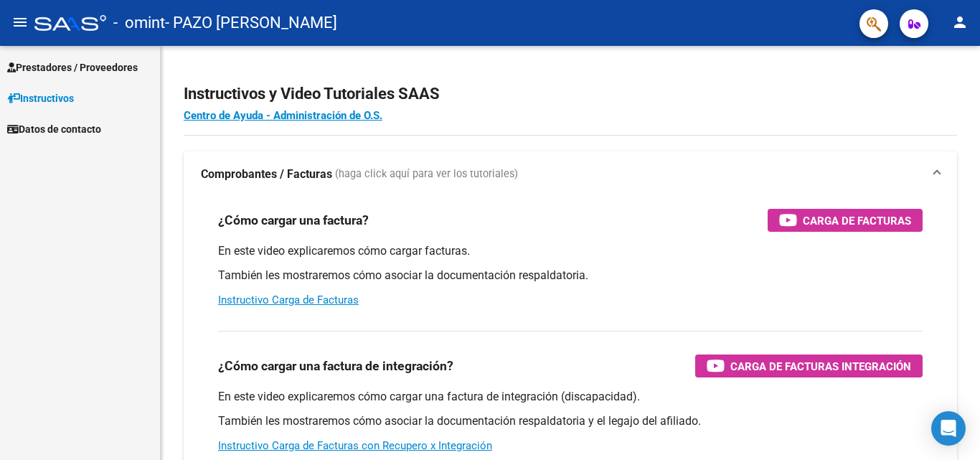
click at [57, 134] on span "Datos de contacto" at bounding box center [54, 129] width 94 height 16
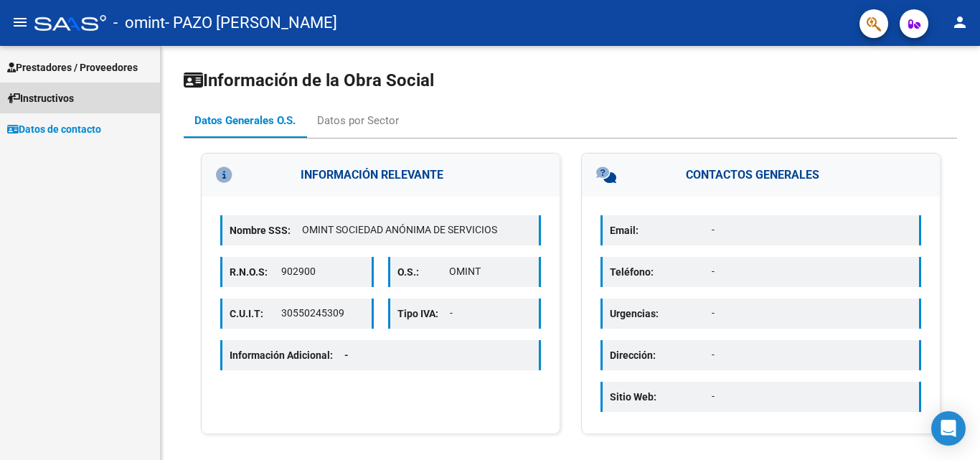
click at [54, 99] on span "Instructivos" at bounding box center [40, 98] width 67 height 16
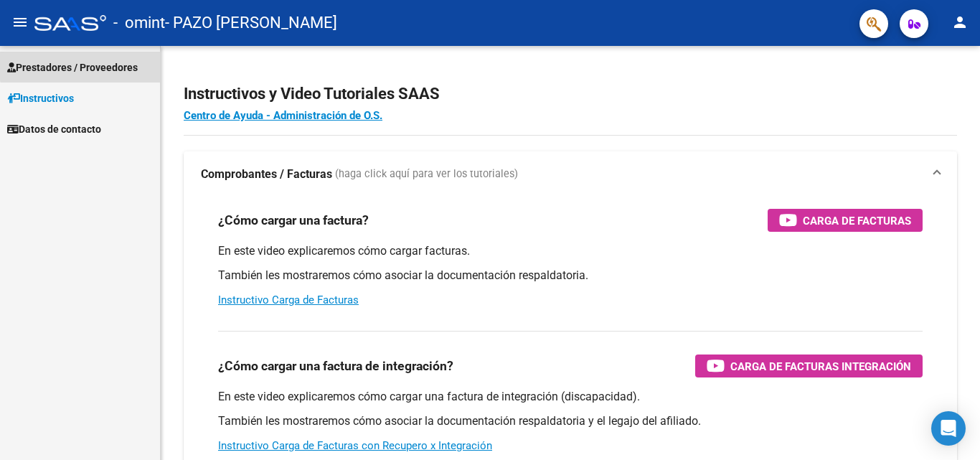
click at [101, 64] on span "Prestadores / Proveedores" at bounding box center [72, 68] width 131 height 16
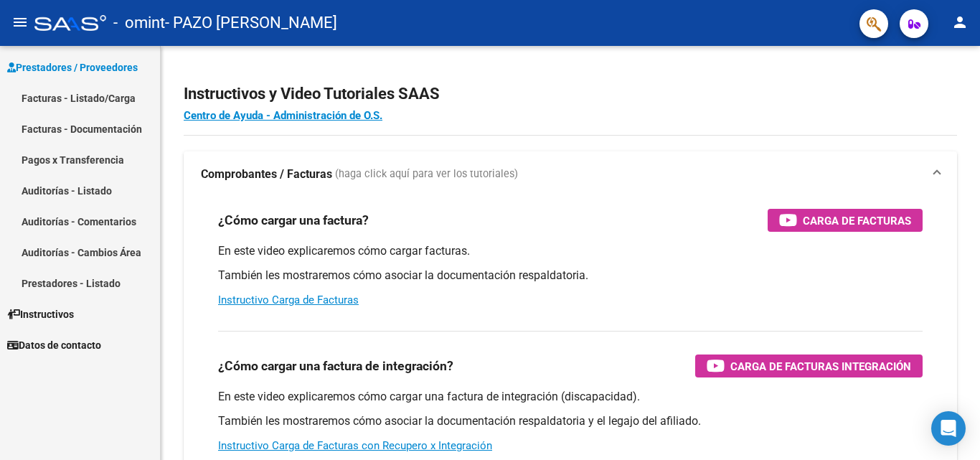
click at [85, 93] on link "Facturas - Listado/Carga" at bounding box center [80, 98] width 160 height 31
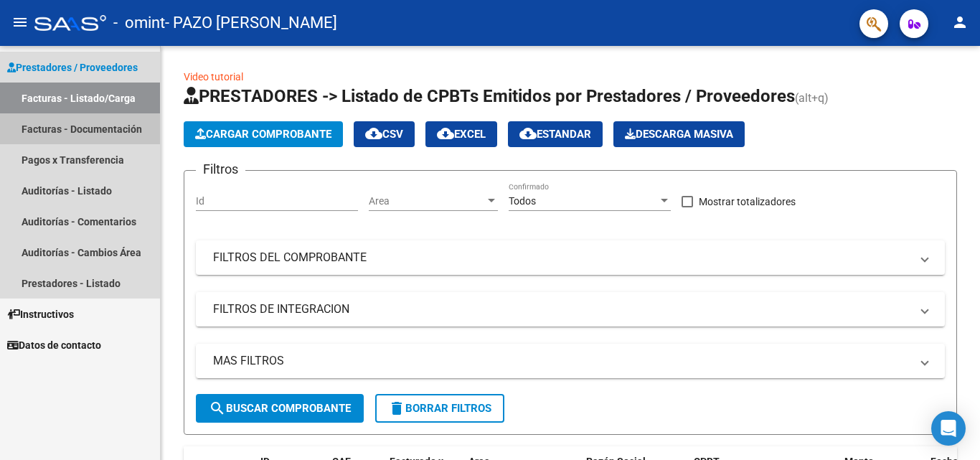
click at [110, 128] on link "Facturas - Documentación" at bounding box center [80, 128] width 160 height 31
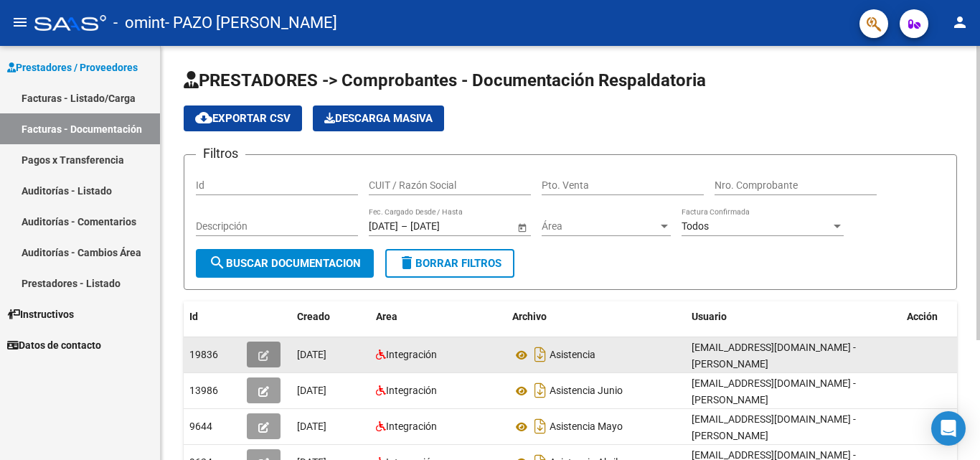
click at [262, 356] on icon "button" at bounding box center [263, 355] width 11 height 11
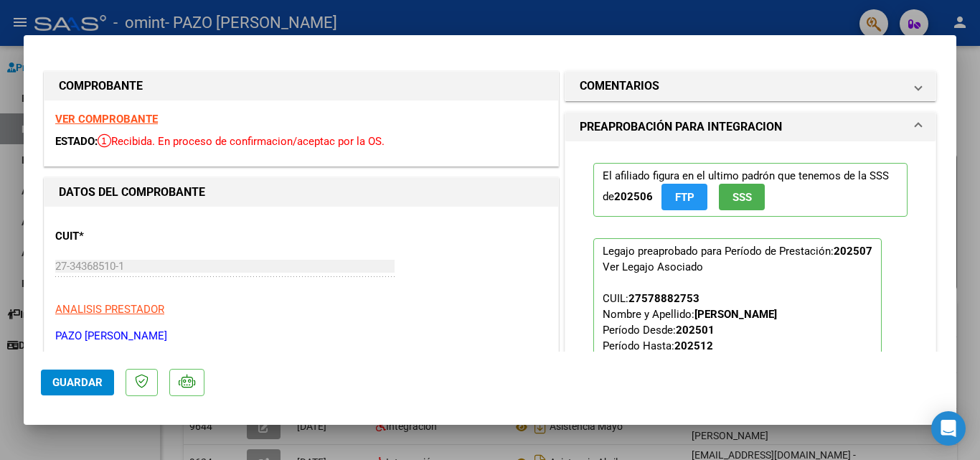
click at [977, 119] on div at bounding box center [490, 230] width 980 height 460
type input "$ 0,00"
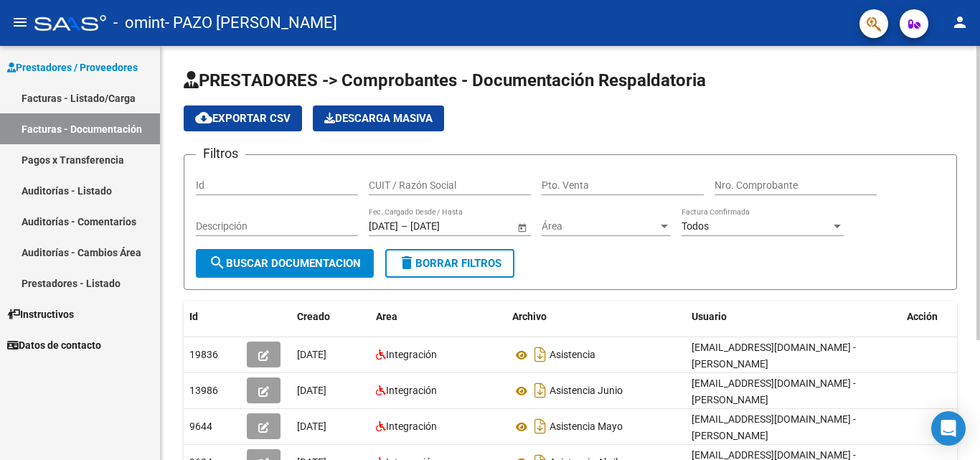
click at [980, 162] on div at bounding box center [979, 193] width 4 height 294
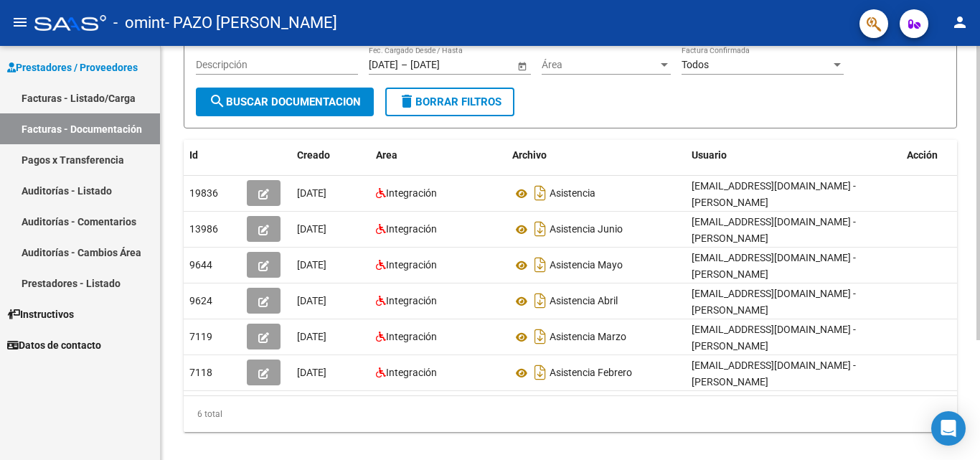
scroll to position [169, 0]
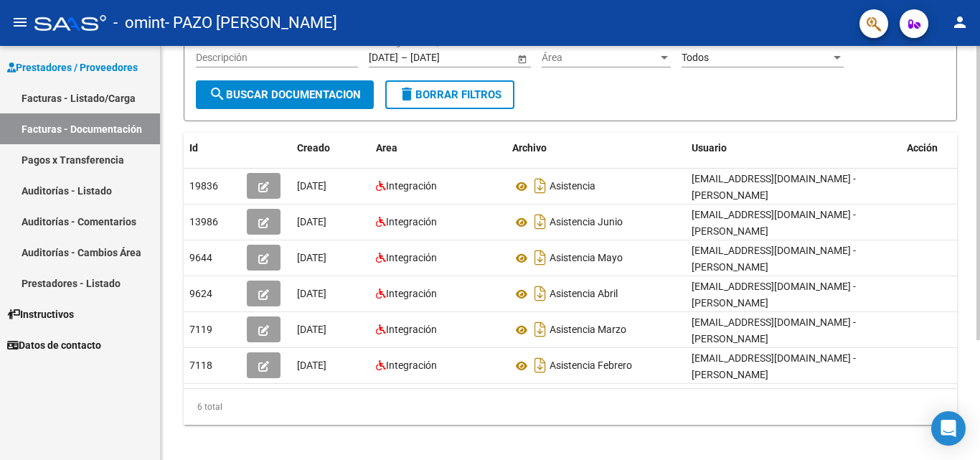
click at [978, 319] on div at bounding box center [979, 306] width 4 height 294
click at [980, 344] on div at bounding box center [979, 306] width 4 height 294
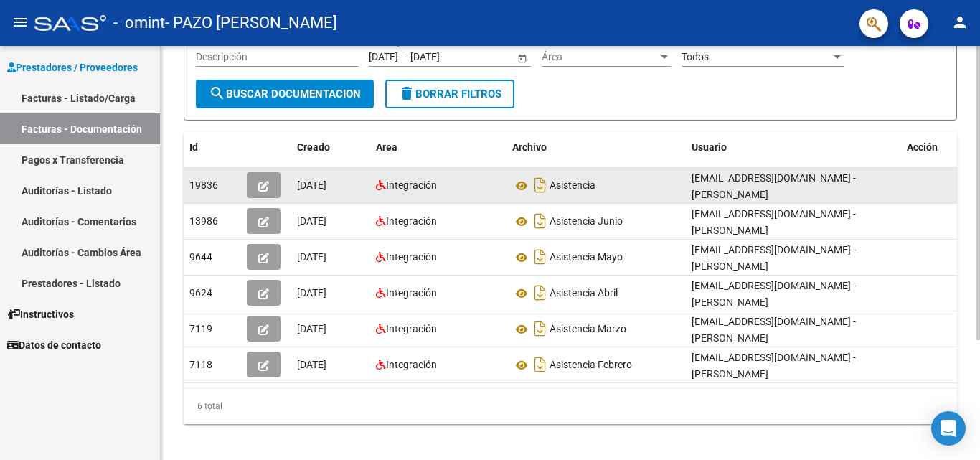
click at [263, 190] on button "button" at bounding box center [264, 185] width 34 height 26
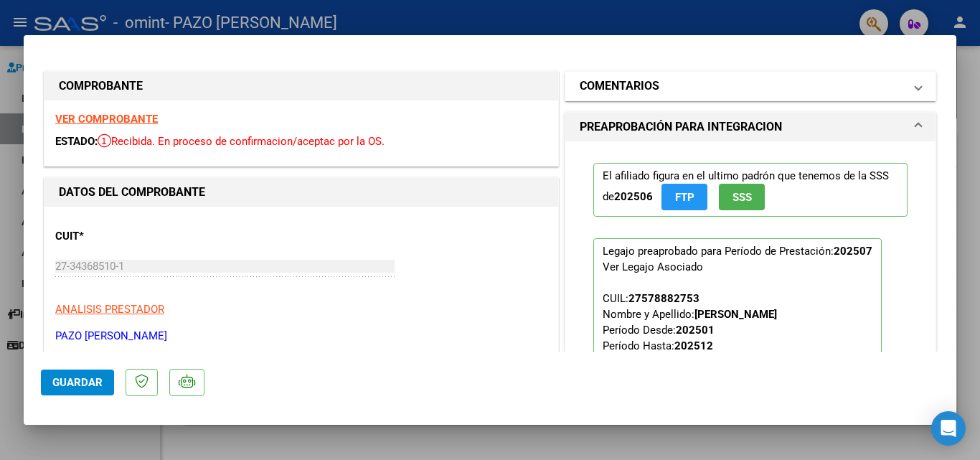
click at [665, 95] on mat-expansion-panel-header "COMENTARIOS" at bounding box center [751, 86] width 370 height 29
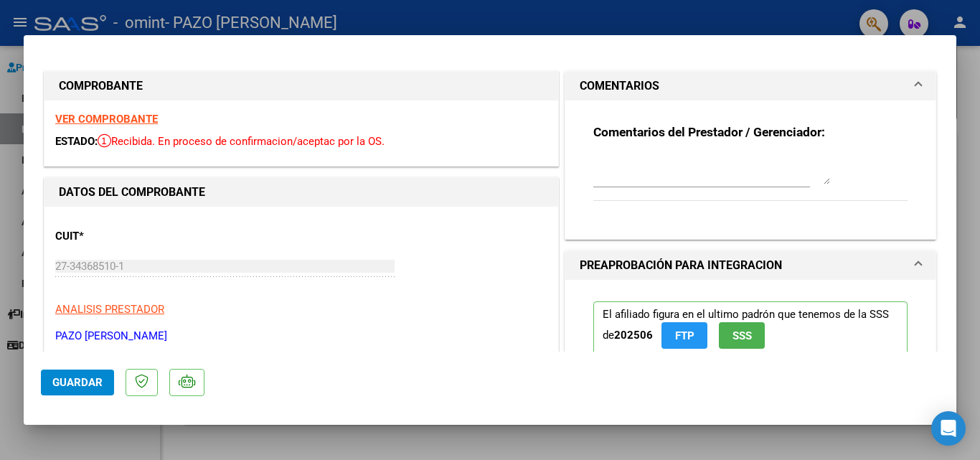
click at [88, 118] on strong "VER COMPROBANTE" at bounding box center [106, 119] width 103 height 13
